Goal: Check status: Check status

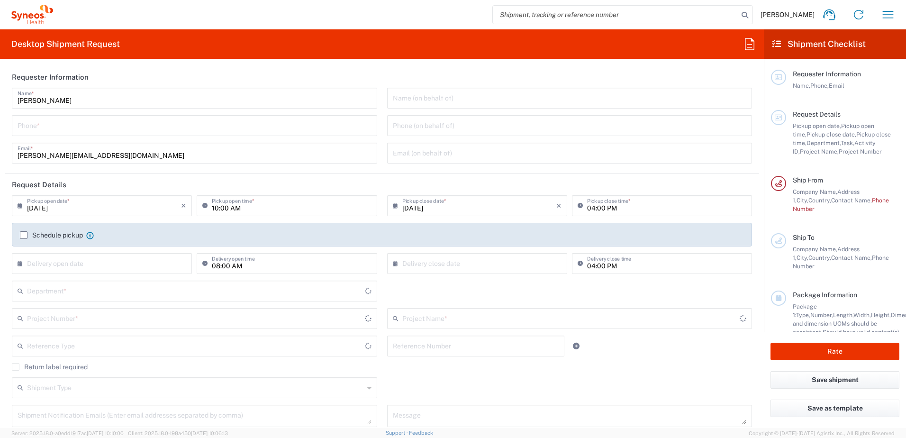
type input "3110"
type input "[GEOGRAPHIC_DATA]"
click at [880, 17] on button "button" at bounding box center [888, 14] width 23 height 23
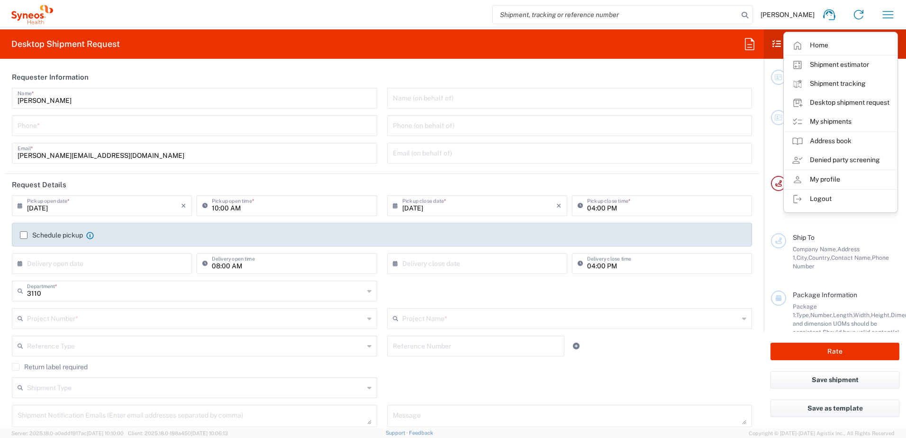
type input "Syneos Health d.o.o. [GEOGRAPHIC_DATA]-[GEOGRAPHIC_DATA]"
click at [836, 119] on link "My shipments" at bounding box center [841, 121] width 113 height 19
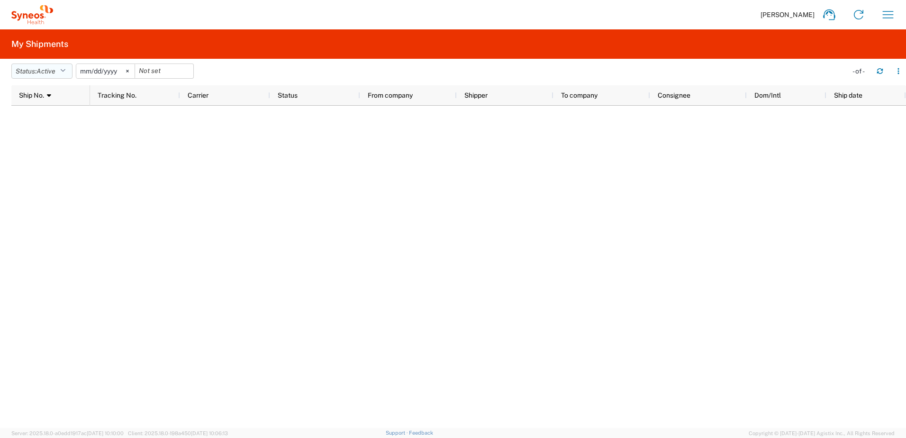
click at [41, 75] on span "Active" at bounding box center [46, 71] width 19 height 9
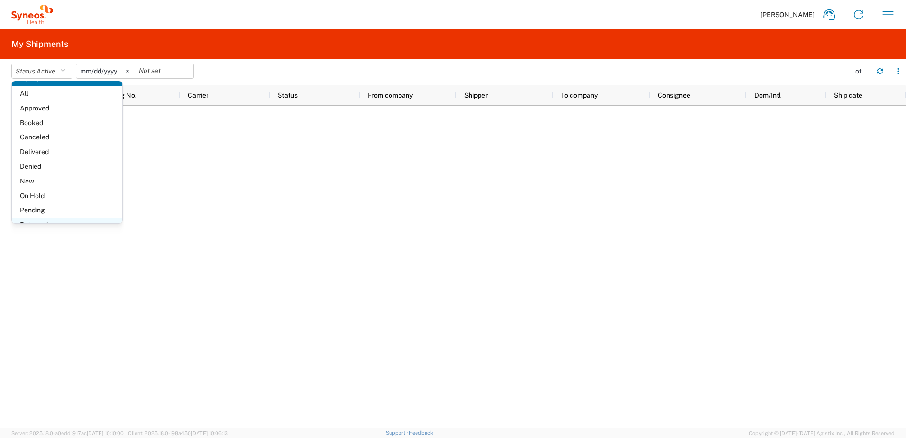
scroll to position [55, 0]
click at [52, 206] on span "Shipped" at bounding box center [67, 212] width 110 height 15
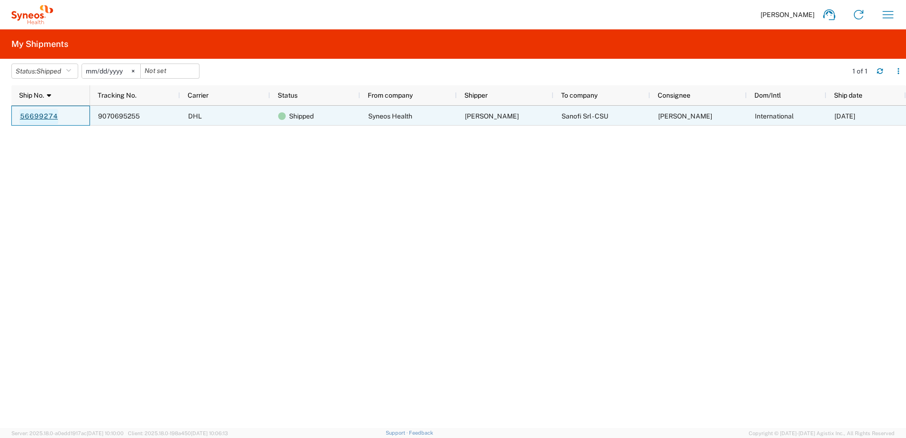
click at [36, 116] on link "56699274" at bounding box center [38, 116] width 39 height 15
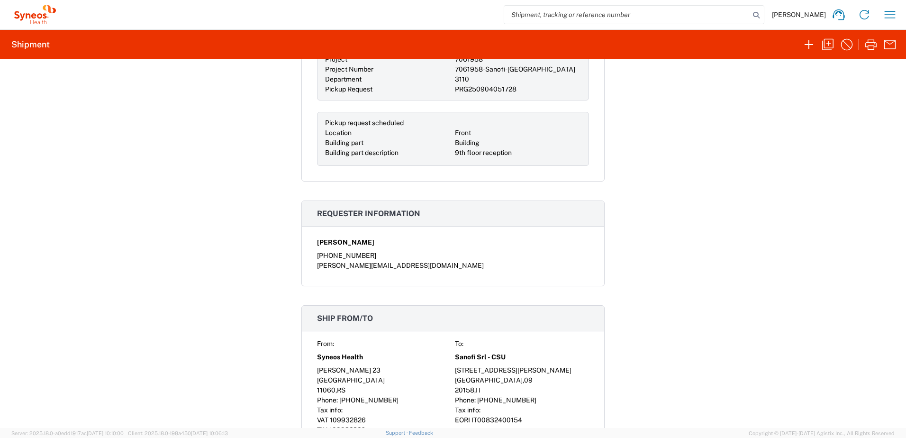
scroll to position [284, 0]
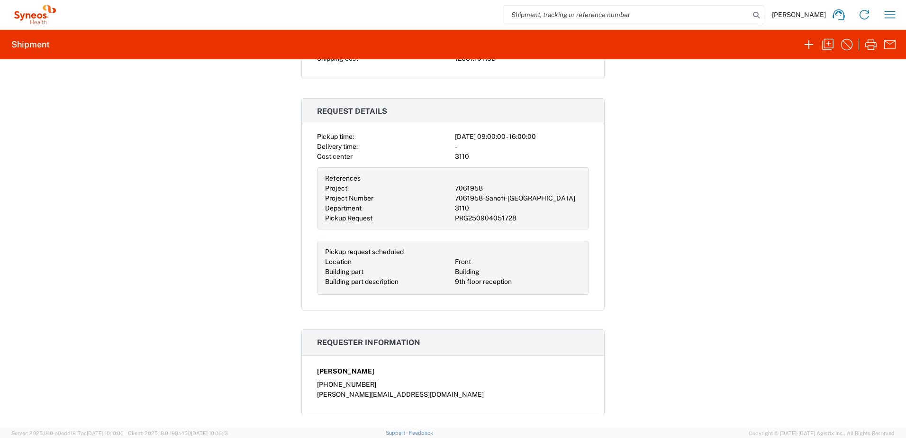
click at [486, 186] on div "7061958" at bounding box center [518, 188] width 126 height 10
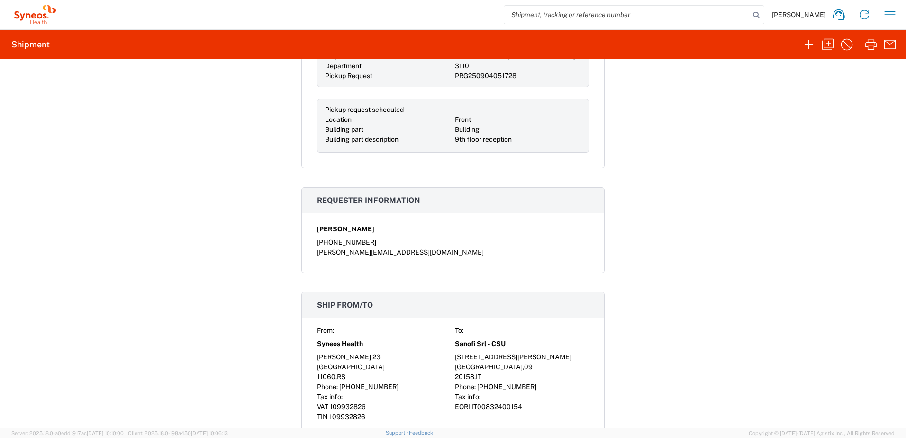
scroll to position [190, 0]
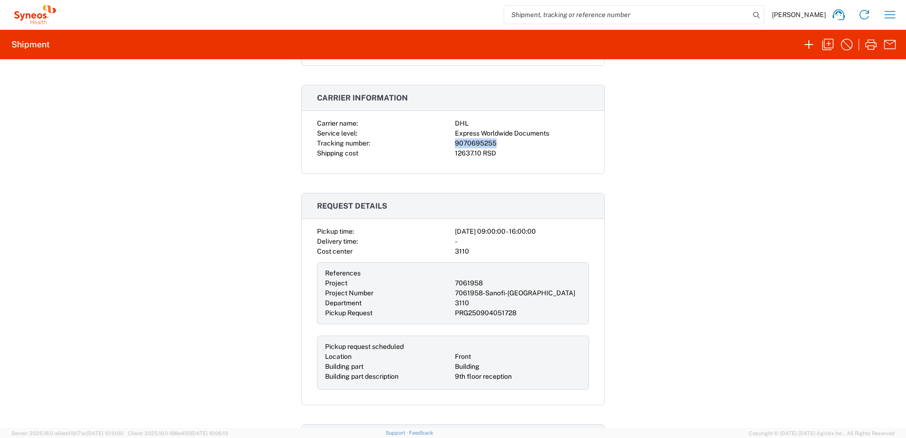
drag, startPoint x: 503, startPoint y: 144, endPoint x: 449, endPoint y: 142, distance: 54.1
click at [449, 142] on div "Carrier name: DHL Service level: Express Worldwide Documents Tracking number: 9…" at bounding box center [453, 139] width 272 height 40
copy div "9070695255"
click at [887, 8] on icon "button" at bounding box center [890, 14] width 15 height 15
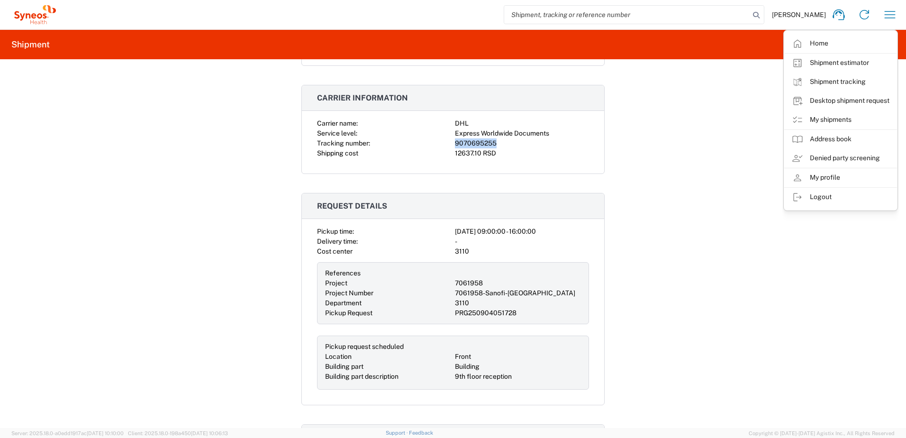
drag, startPoint x: 835, startPoint y: 83, endPoint x: 840, endPoint y: 79, distance: 6.1
click at [835, 83] on link "Shipment tracking" at bounding box center [841, 82] width 113 height 19
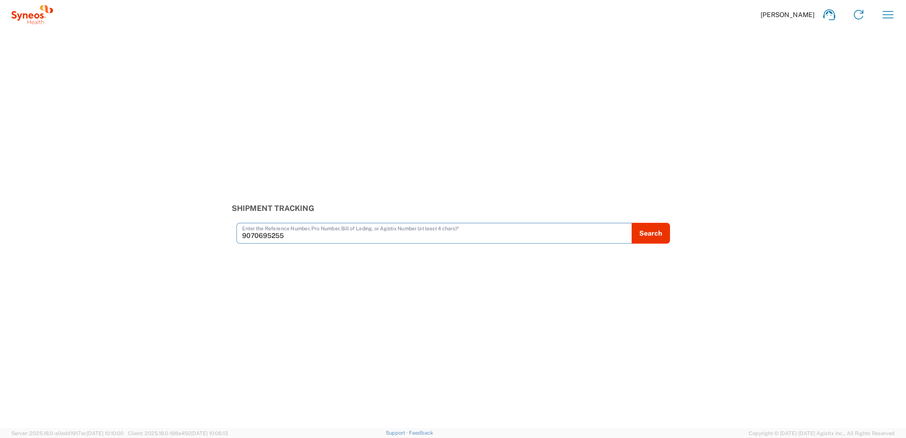
type input "9070695255"
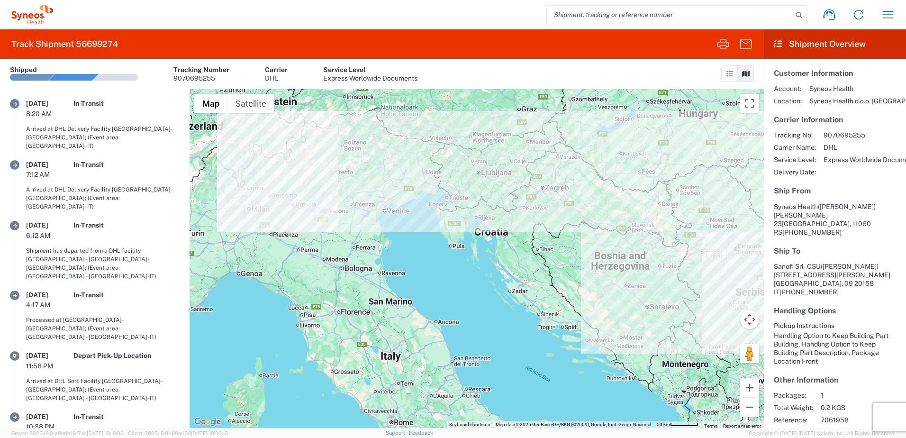
drag, startPoint x: 483, startPoint y: 324, endPoint x: 508, endPoint y: 245, distance: 83.1
click at [507, 246] on div at bounding box center [477, 258] width 575 height 339
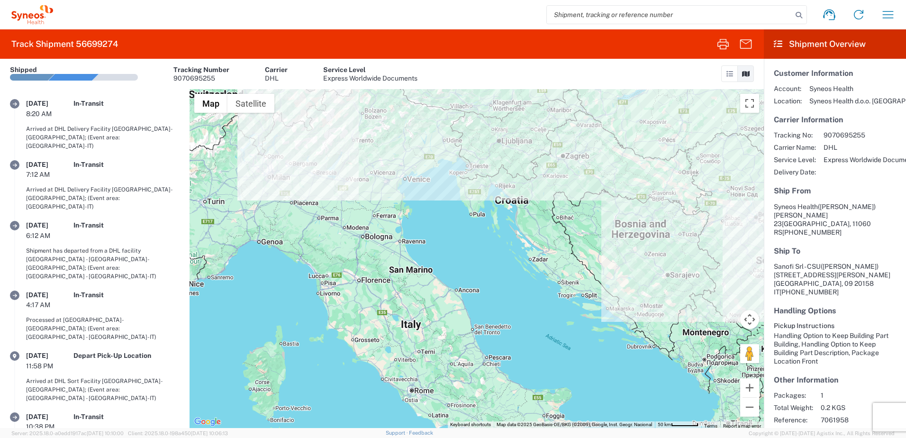
drag, startPoint x: 256, startPoint y: 218, endPoint x: 327, endPoint y: 269, distance: 87.0
click at [324, 269] on div at bounding box center [477, 258] width 575 height 339
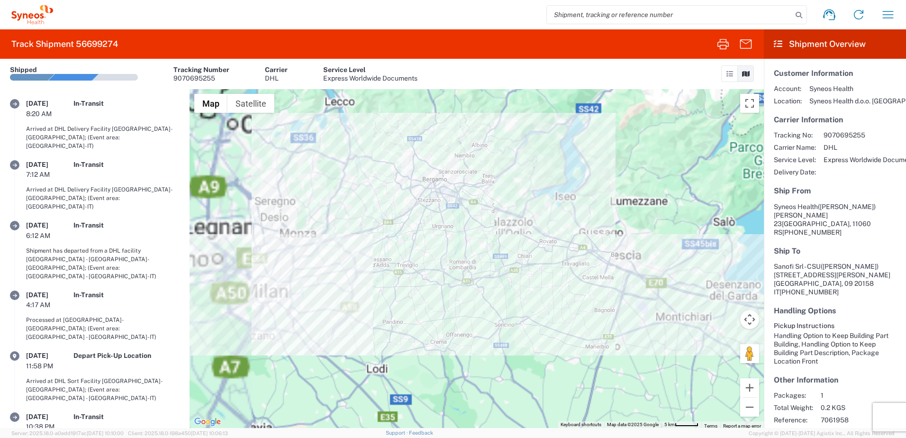
drag, startPoint x: 329, startPoint y: 270, endPoint x: 437, endPoint y: 278, distance: 107.9
click at [437, 278] on div at bounding box center [477, 258] width 575 height 339
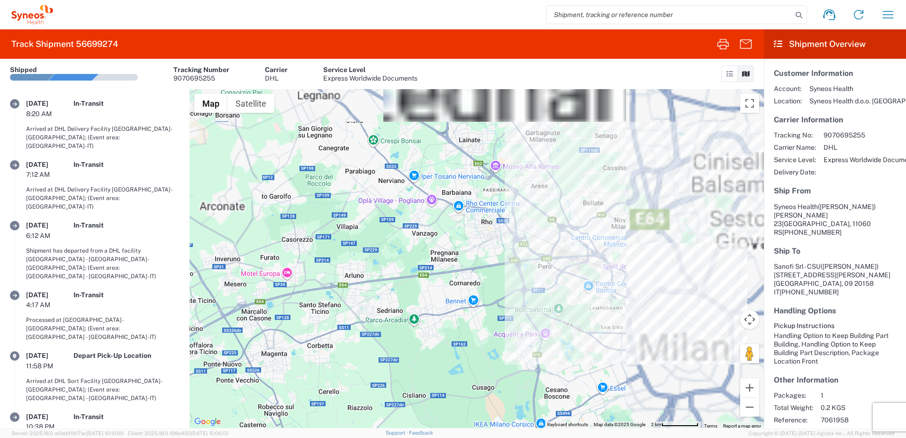
drag, startPoint x: 582, startPoint y: 291, endPoint x: 432, endPoint y: 267, distance: 151.3
click at [432, 267] on div at bounding box center [477, 258] width 575 height 339
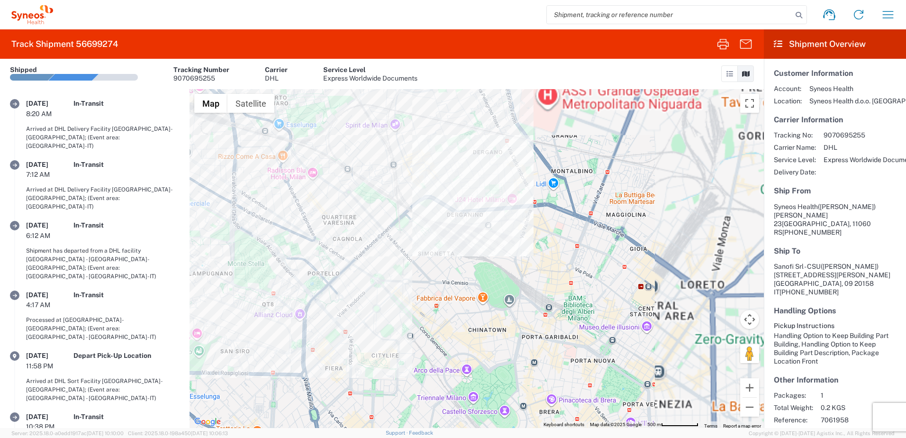
drag, startPoint x: 468, startPoint y: 302, endPoint x: 470, endPoint y: 268, distance: 34.2
click at [469, 269] on div at bounding box center [477, 258] width 575 height 339
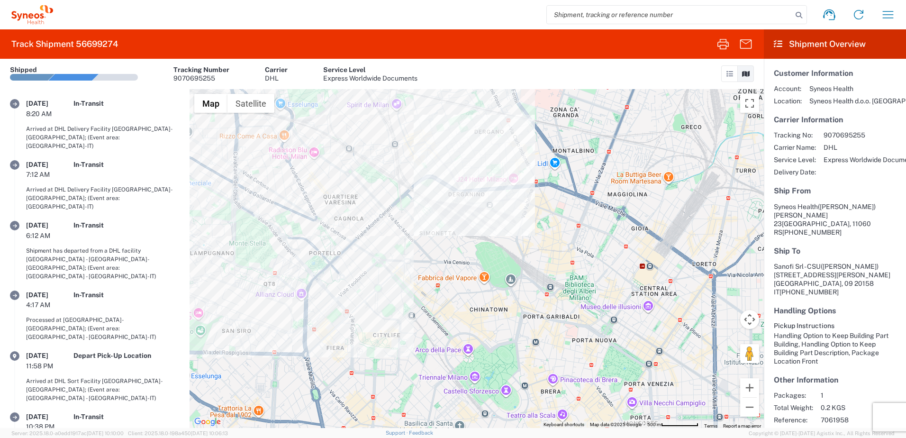
click at [137, 97] on agx-shipment-transit-statuses-widget "09/05/2025 8:20 AM In-Transit Arrived at DHL Delivery Facility MILAN-ITALY; (Ev…" at bounding box center [95, 258] width 190 height 339
click at [129, 73] on div "Shipped" at bounding box center [74, 69] width 128 height 9
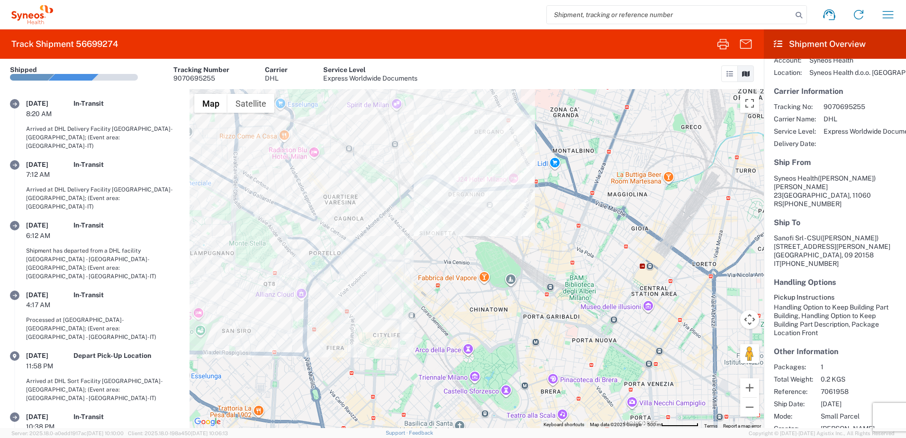
scroll to position [42, 0]
